Goal: Task Accomplishment & Management: Complete application form

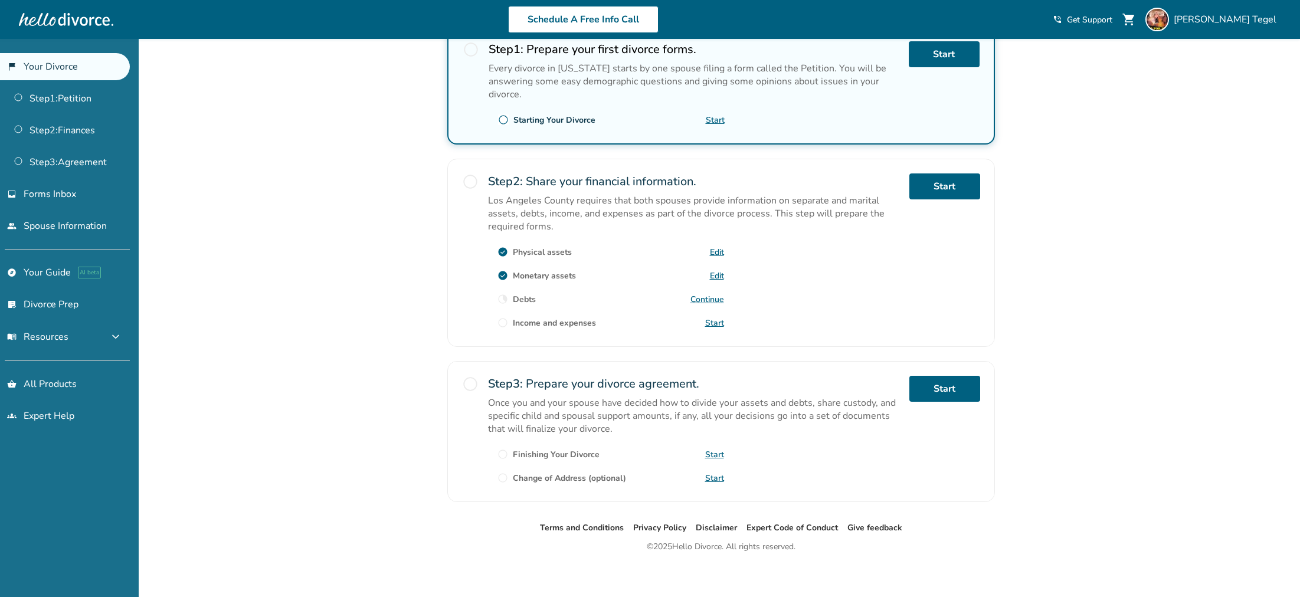
scroll to position [256, 0]
click at [705, 294] on link "Continue" at bounding box center [708, 297] width 34 height 11
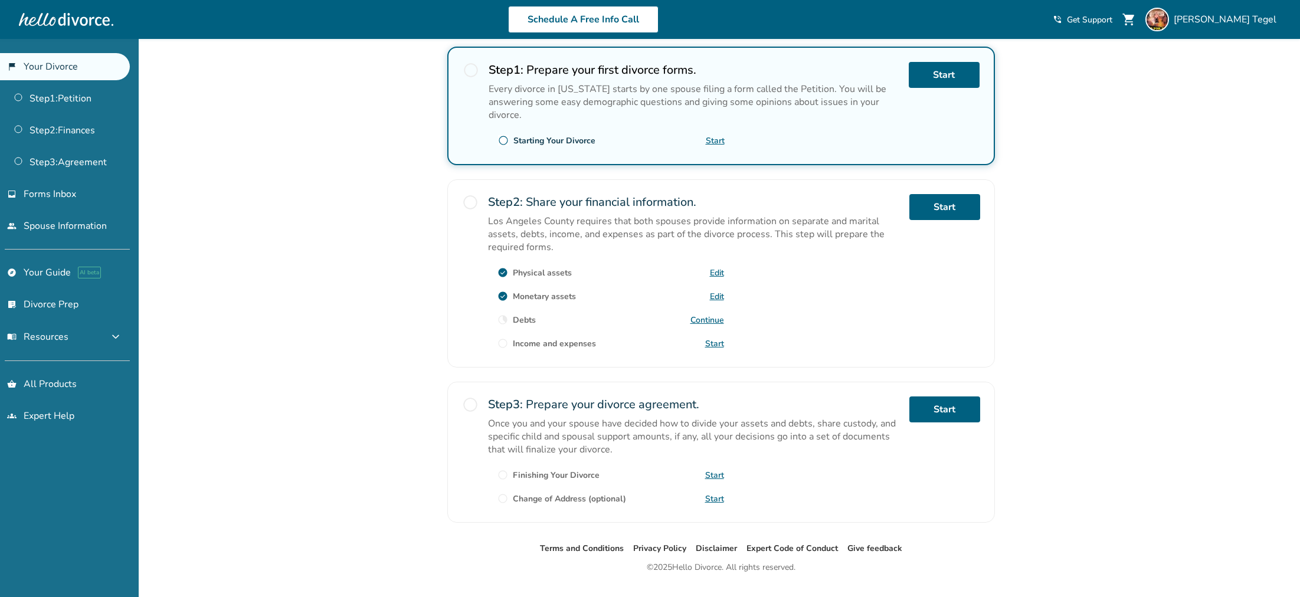
scroll to position [231, 0]
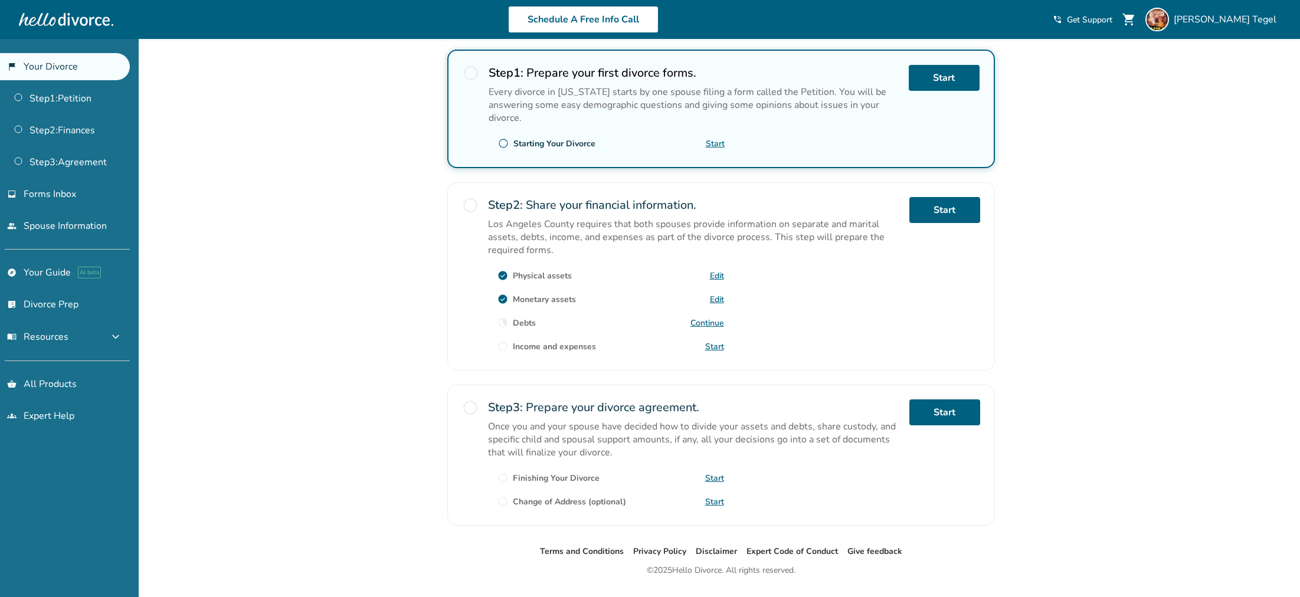
click at [716, 321] on link "Continue" at bounding box center [708, 323] width 34 height 11
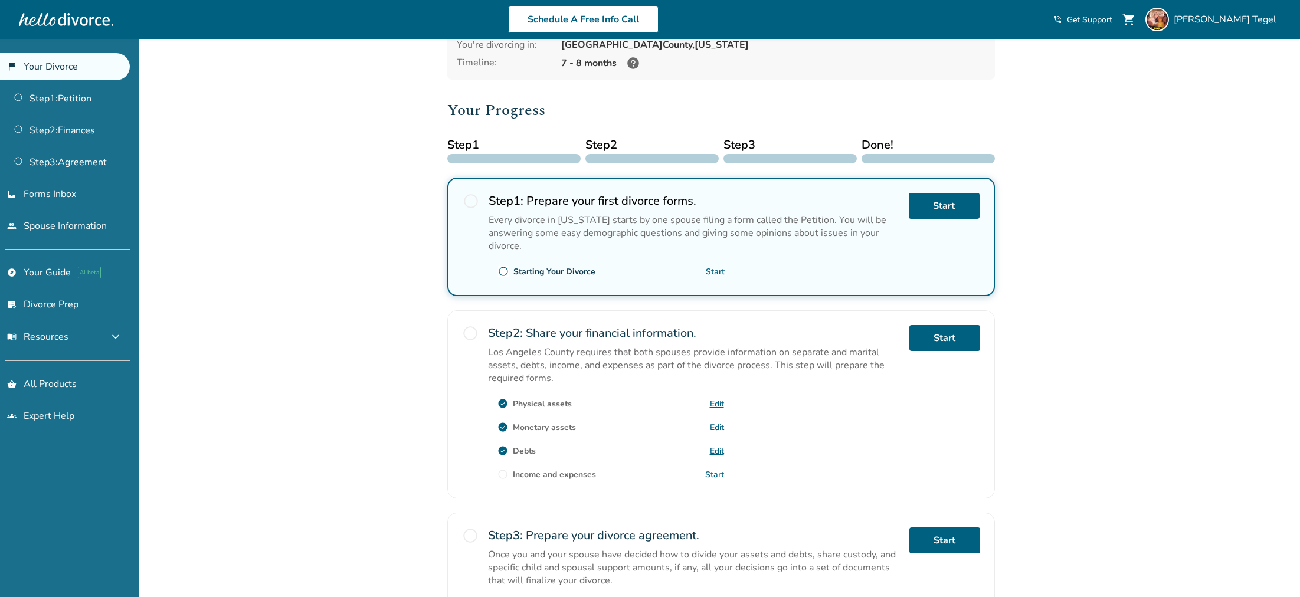
scroll to position [109, 0]
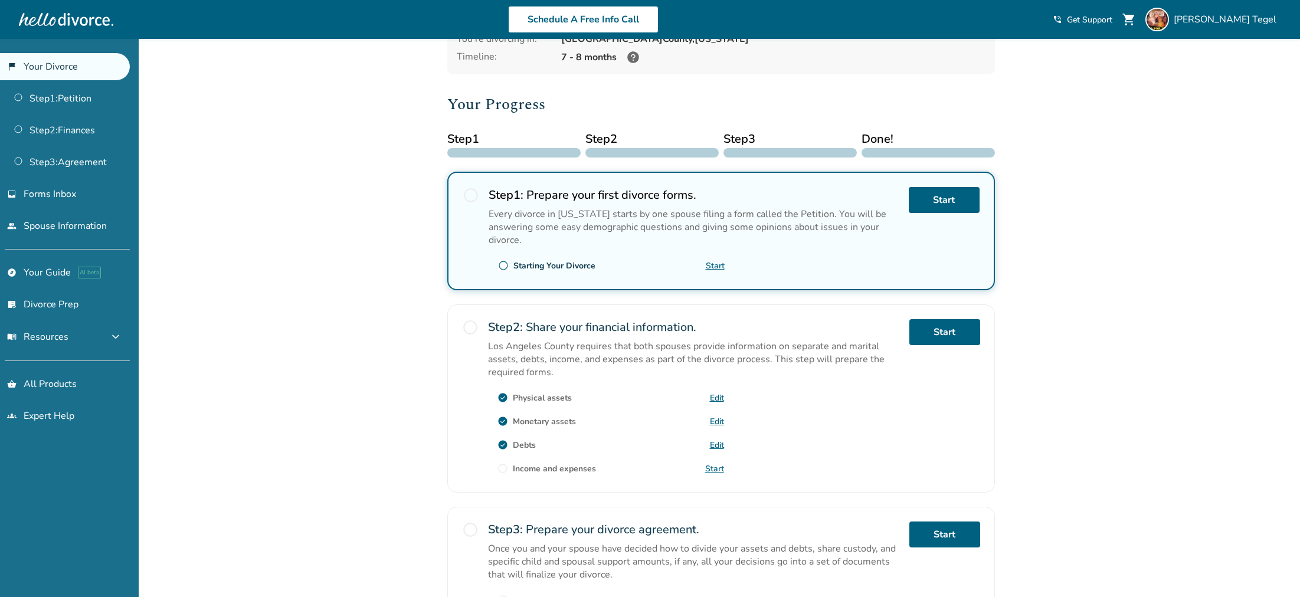
click at [501, 466] on span "radio_button_unchecked" at bounding box center [503, 468] width 11 height 11
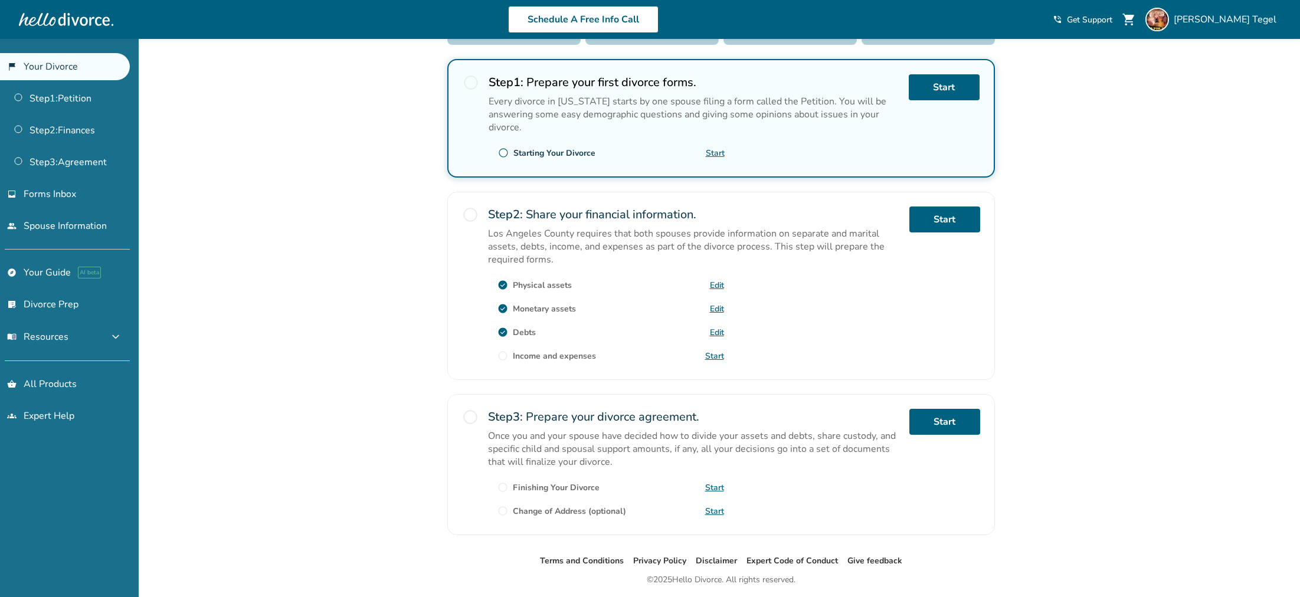
scroll to position [223, 0]
click at [715, 351] on link "Start" at bounding box center [714, 354] width 19 height 11
